Goal: Task Accomplishment & Management: Manage account settings

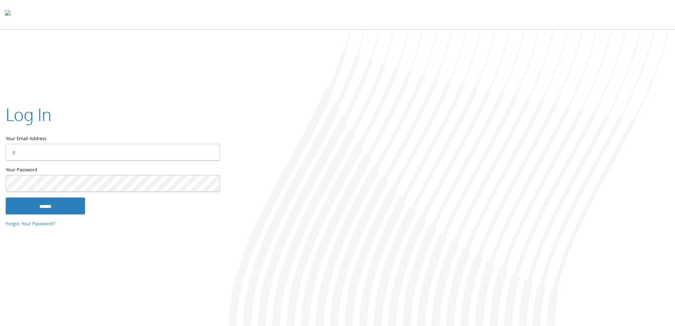
click at [112, 151] on input "Your Email Address" at bounding box center [113, 151] width 214 height 17
type input "**********"
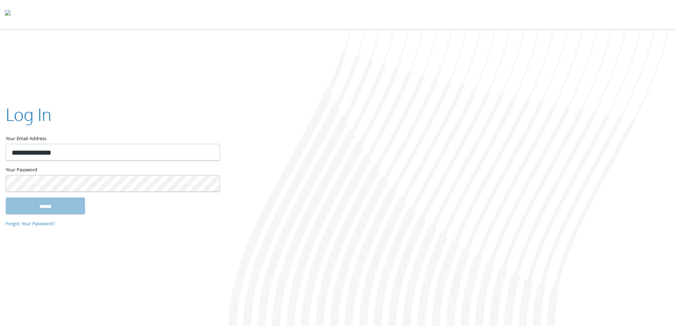
click at [48, 201] on input "******" at bounding box center [45, 205] width 79 height 17
